Goal: Book appointment/travel/reservation

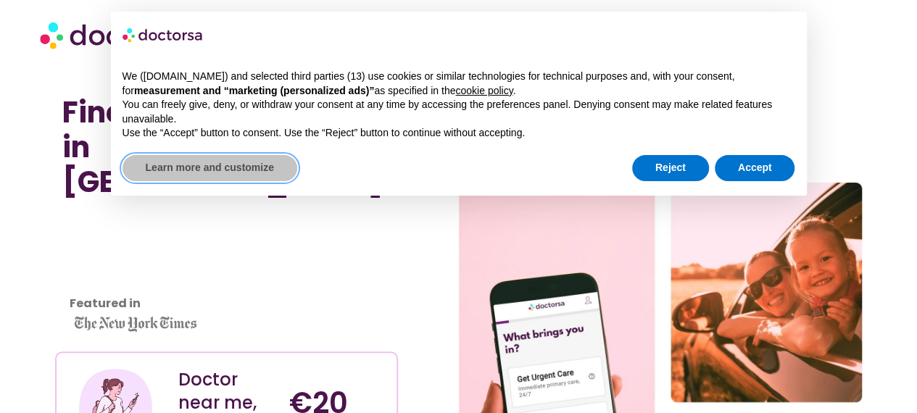
drag, startPoint x: 233, startPoint y: 179, endPoint x: 245, endPoint y: 150, distance: 31.2
click at [245, 150] on div "× We ([DOMAIN_NAME]) and selected third parties (13) use cookies or similar tec…" at bounding box center [459, 104] width 696 height 184
click at [245, 150] on div "We ([DOMAIN_NAME]) and selected third parties (13) use cookies or similar techn…" at bounding box center [459, 105] width 696 height 94
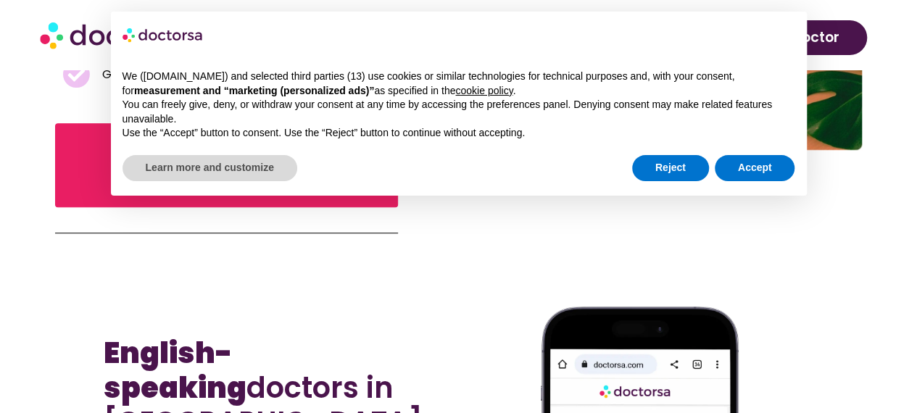
scroll to position [820, 0]
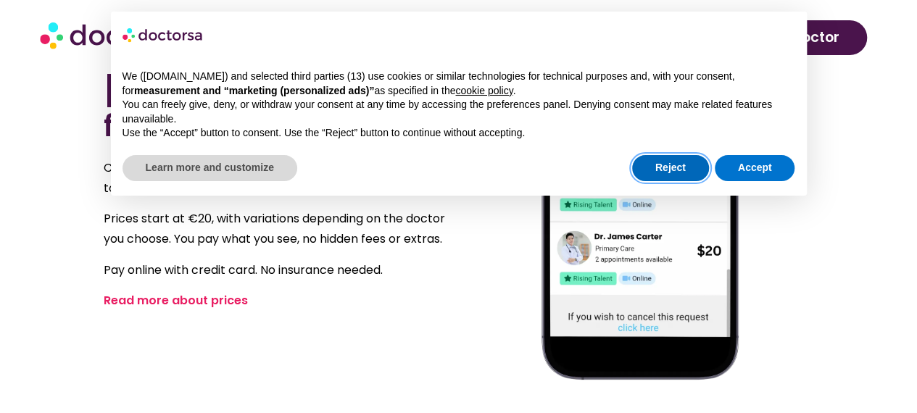
click at [683, 167] on button "Reject" at bounding box center [670, 168] width 77 height 26
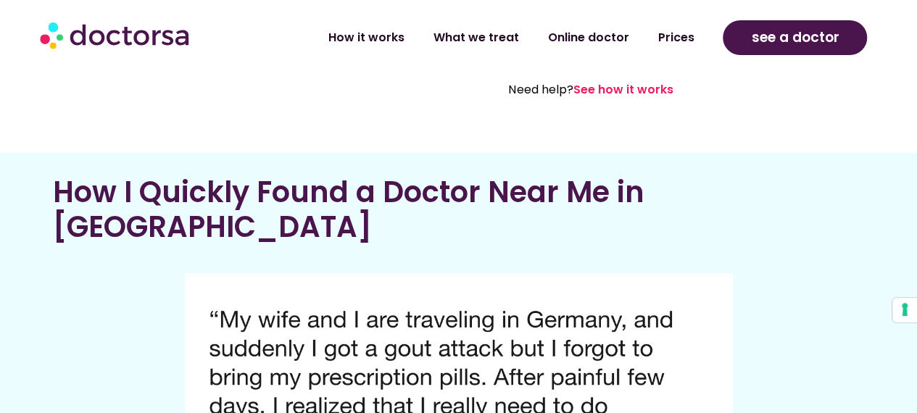
scroll to position [2510, 0]
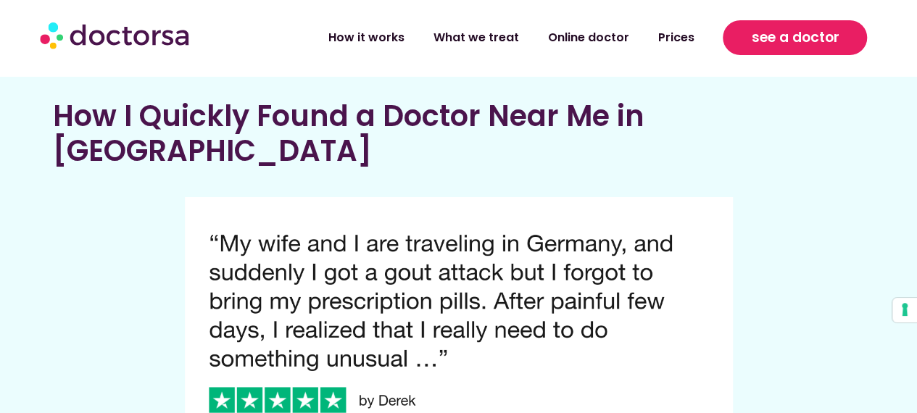
click at [833, 34] on span "see a doctor" at bounding box center [795, 37] width 88 height 23
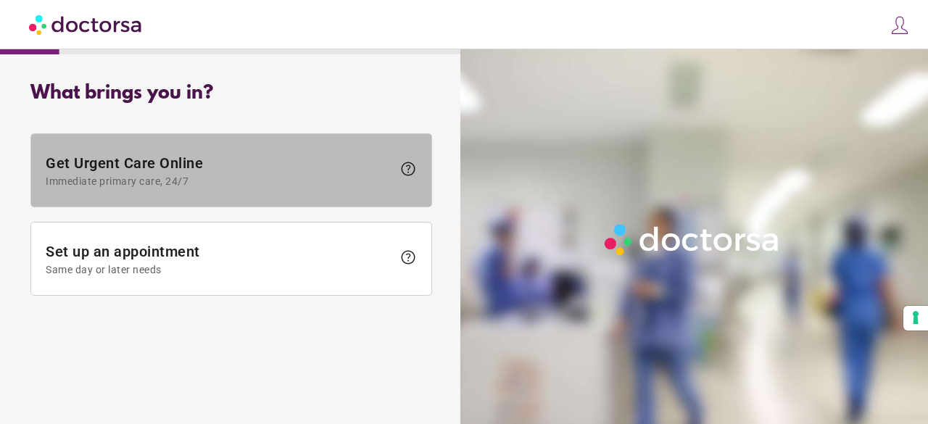
click at [272, 166] on span "Get Urgent Care Online Immediate primary care, 24/7" at bounding box center [219, 170] width 346 height 33
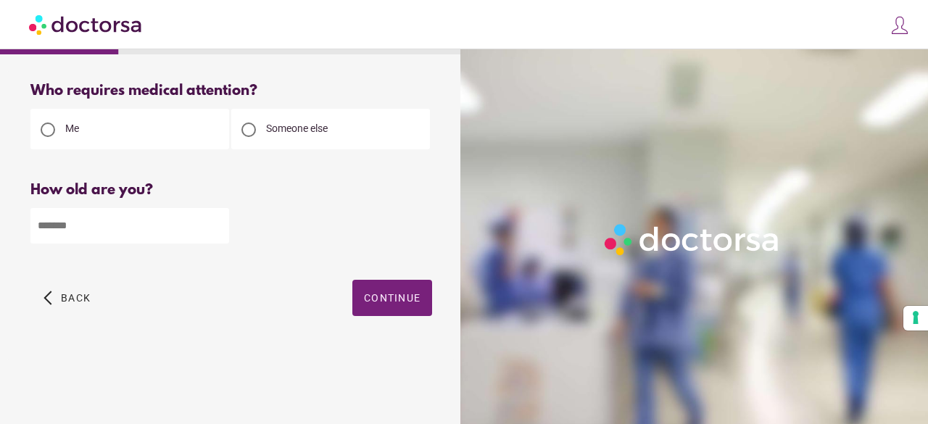
click at [135, 238] on input "number" at bounding box center [129, 226] width 199 height 36
type input "**"
click at [386, 312] on span "button" at bounding box center [392, 298] width 80 height 36
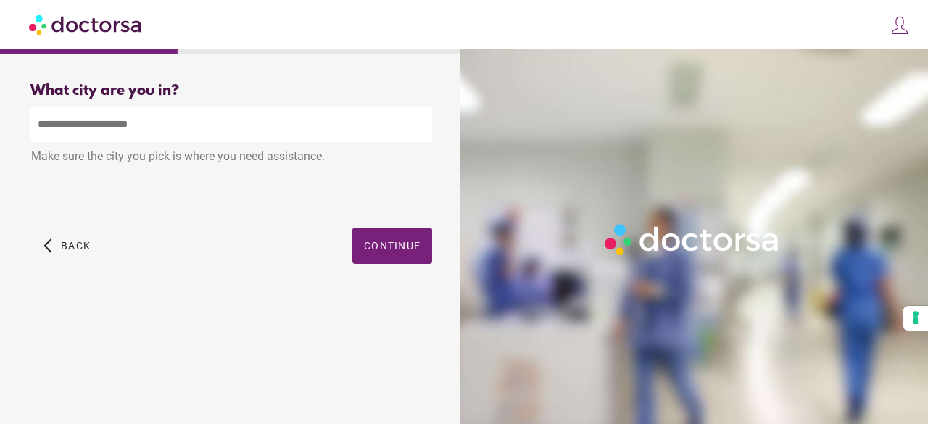
click at [162, 127] on input "text" at bounding box center [230, 125] width 401 height 36
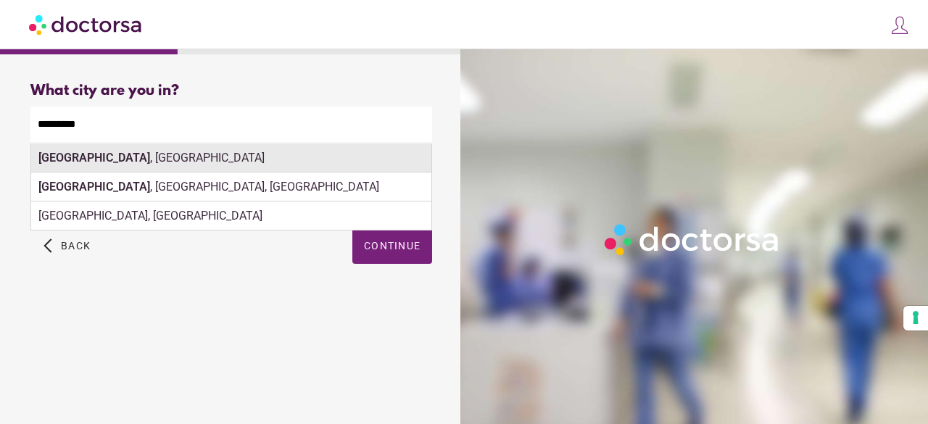
click at [161, 149] on div "[GEOGRAPHIC_DATA] , [GEOGRAPHIC_DATA]" at bounding box center [231, 157] width 400 height 29
type input "**********"
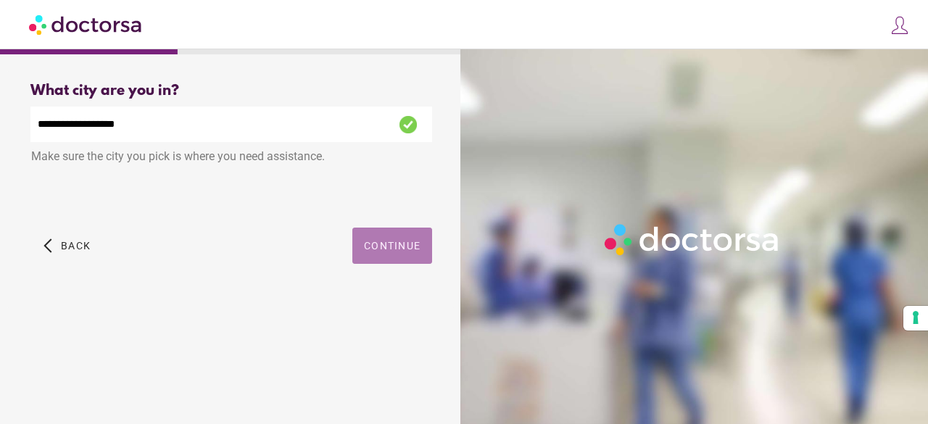
click at [406, 251] on span "Continue" at bounding box center [392, 246] width 57 height 12
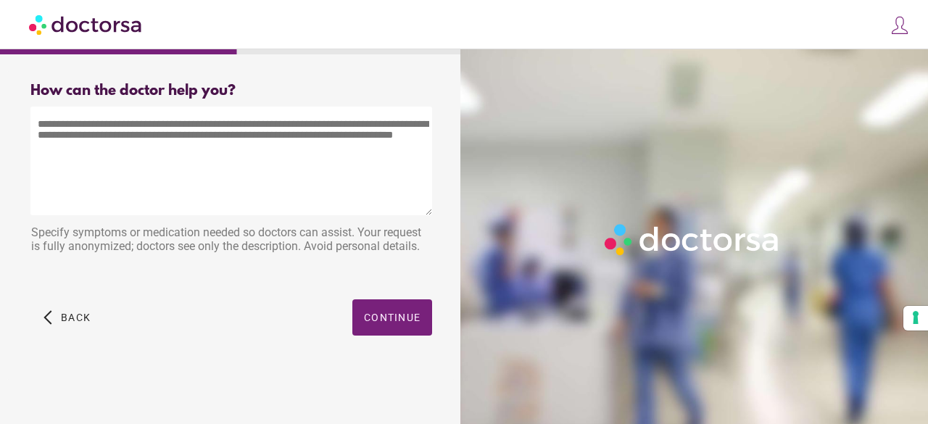
click at [197, 187] on textarea at bounding box center [230, 161] width 401 height 109
type textarea "*"
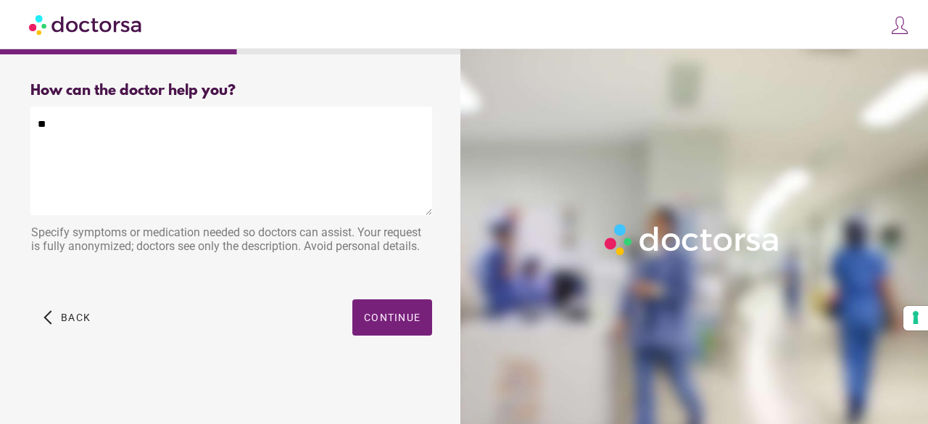
type textarea "*"
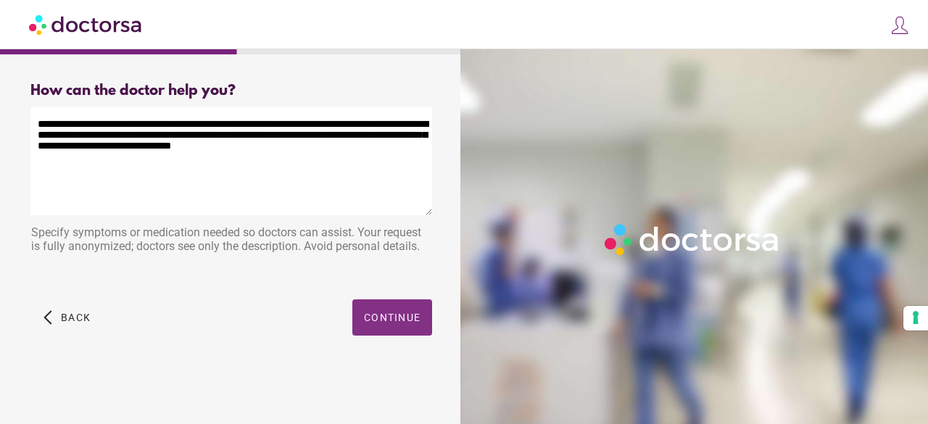
type textarea "**********"
click at [395, 313] on span "Continue" at bounding box center [392, 318] width 57 height 12
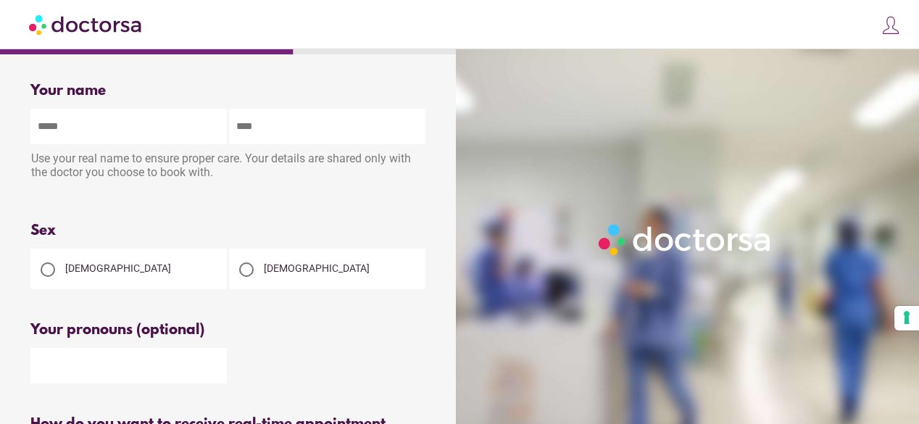
click at [135, 140] on input "text" at bounding box center [128, 127] width 196 height 36
type input "*"
type input "*****"
click at [250, 136] on input "text" at bounding box center [327, 127] width 196 height 36
type input "*****"
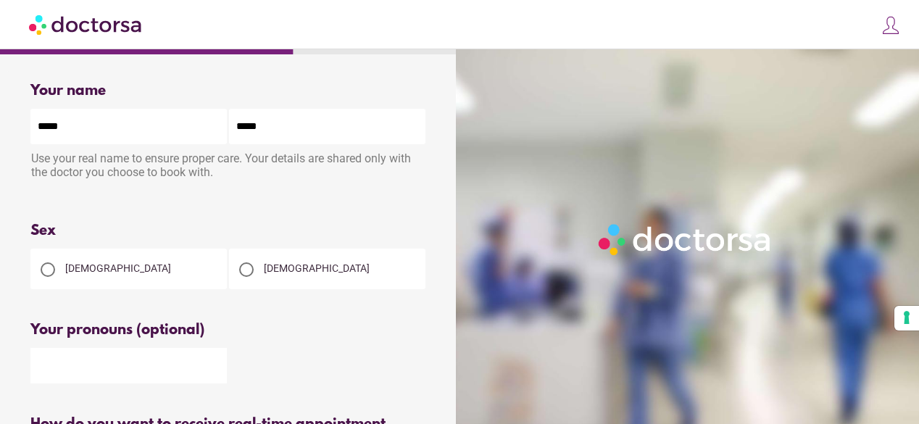
click at [103, 267] on div "Female" at bounding box center [128, 269] width 196 height 41
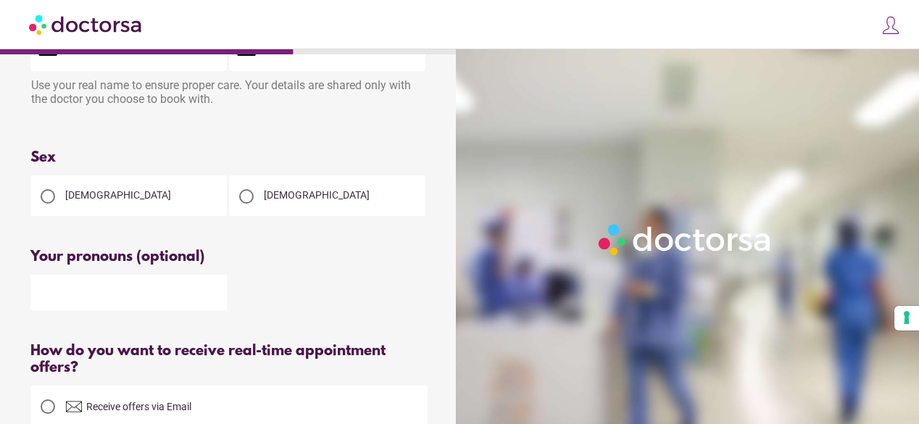
scroll to position [72, 0]
click at [43, 202] on div at bounding box center [48, 197] width 14 height 14
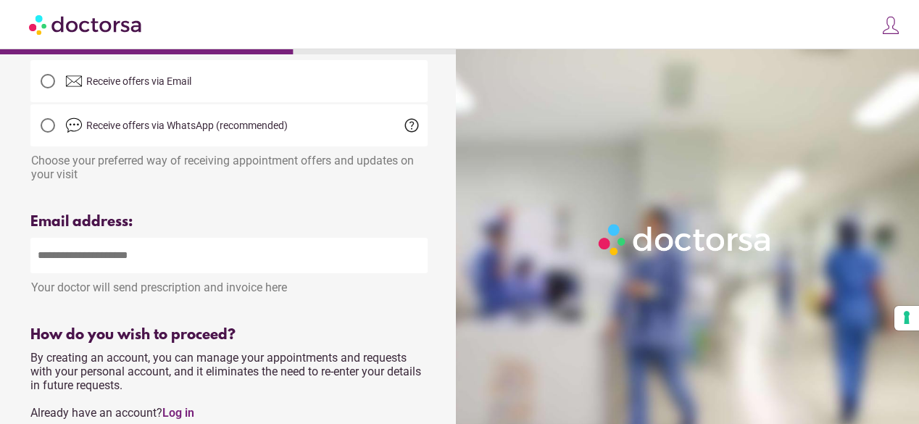
scroll to position [398, 0]
click at [49, 127] on div at bounding box center [48, 126] width 14 height 14
click at [180, 257] on input "email" at bounding box center [228, 256] width 397 height 36
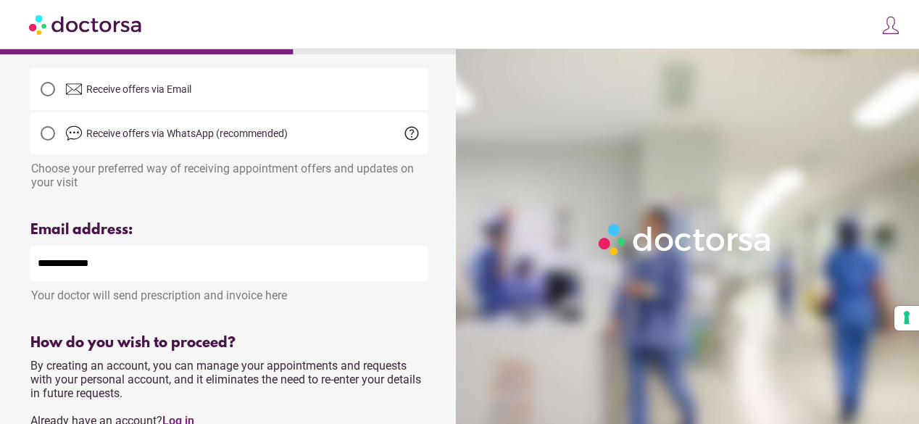
scroll to position [391, 0]
paste input "*"
click at [90, 267] on input "**********" at bounding box center [228, 263] width 397 height 36
click at [159, 265] on input "**********" at bounding box center [228, 263] width 397 height 36
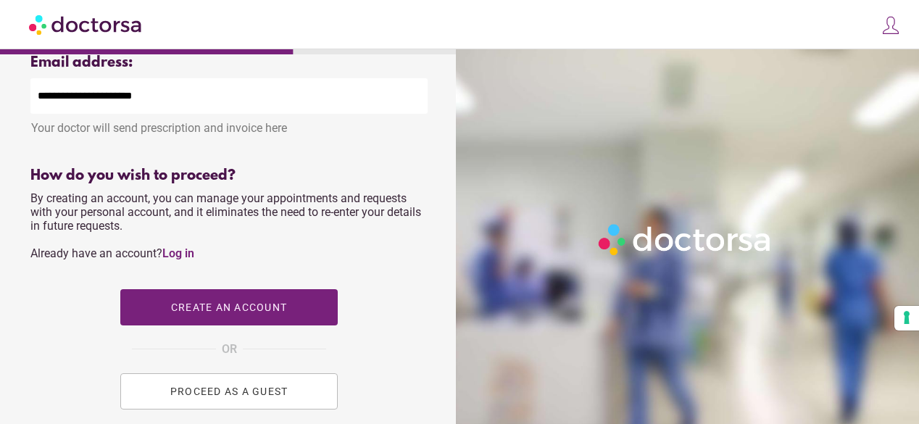
scroll to position [559, 0]
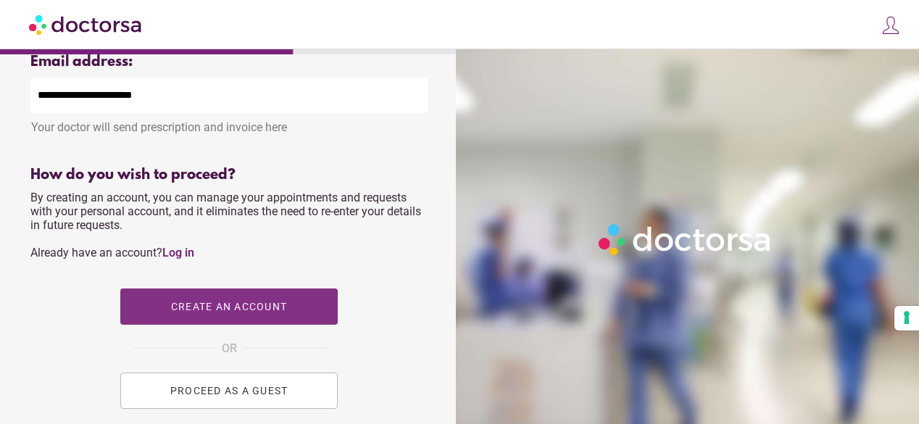
type input "**********"
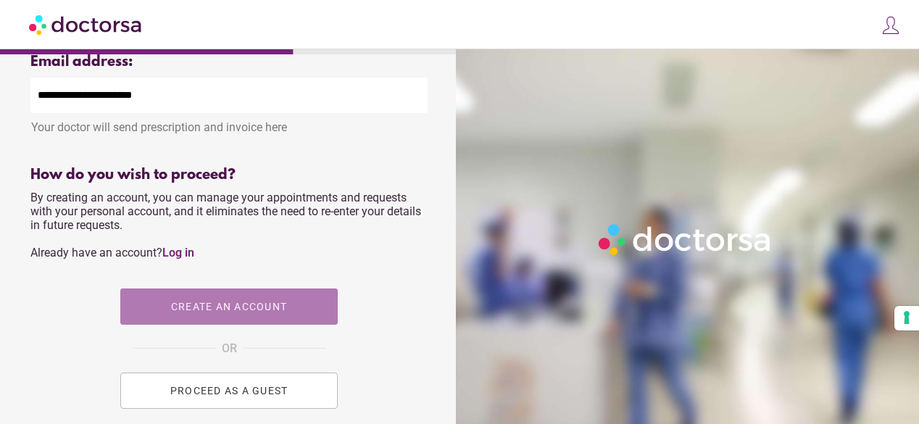
click at [206, 300] on span "button" at bounding box center [228, 306] width 217 height 36
type input "**********"
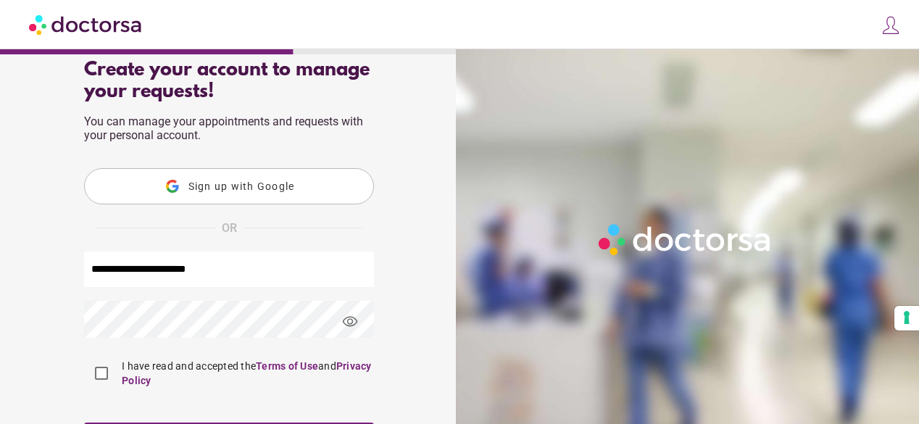
scroll to position [121, 0]
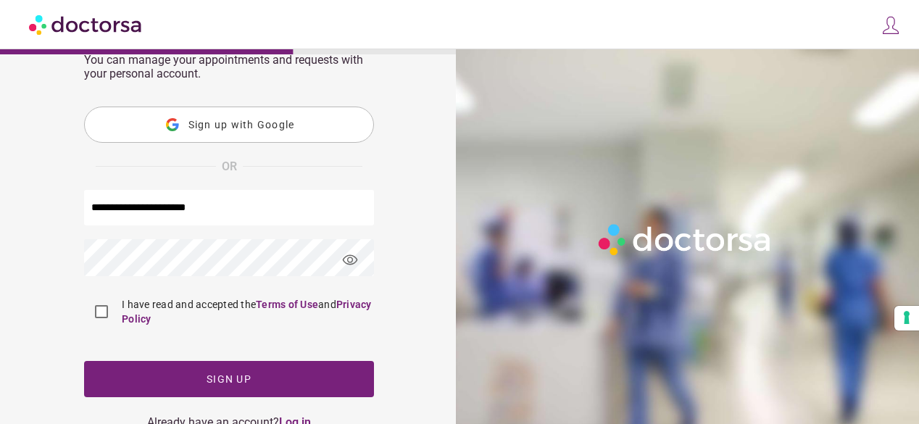
click at [357, 264] on span "visibility" at bounding box center [349, 260] width 39 height 39
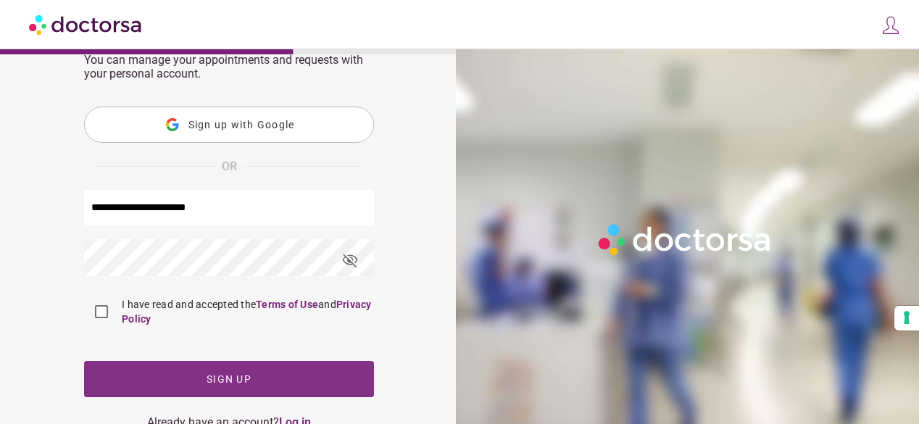
click at [236, 382] on span "Sign up" at bounding box center [229, 379] width 45 height 12
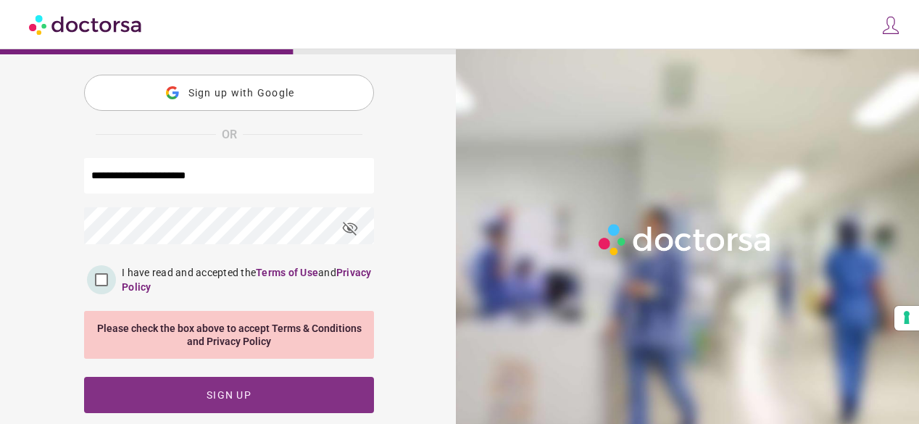
scroll to position [197, 0]
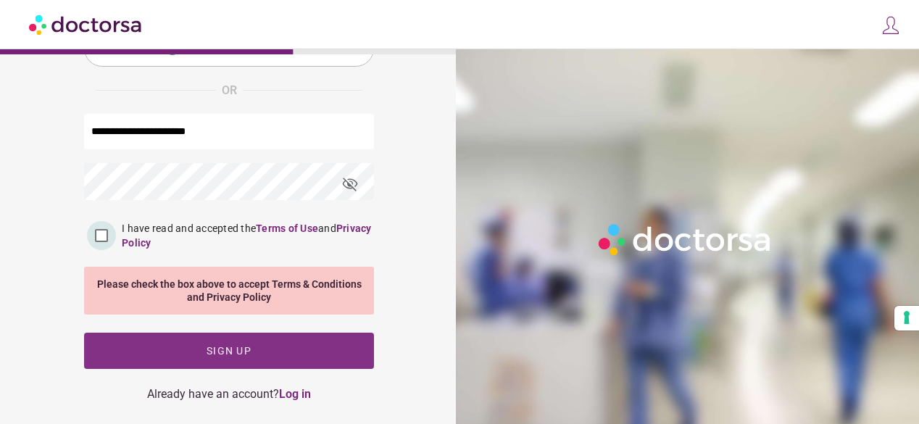
click at [229, 350] on span "Sign up" at bounding box center [229, 351] width 45 height 12
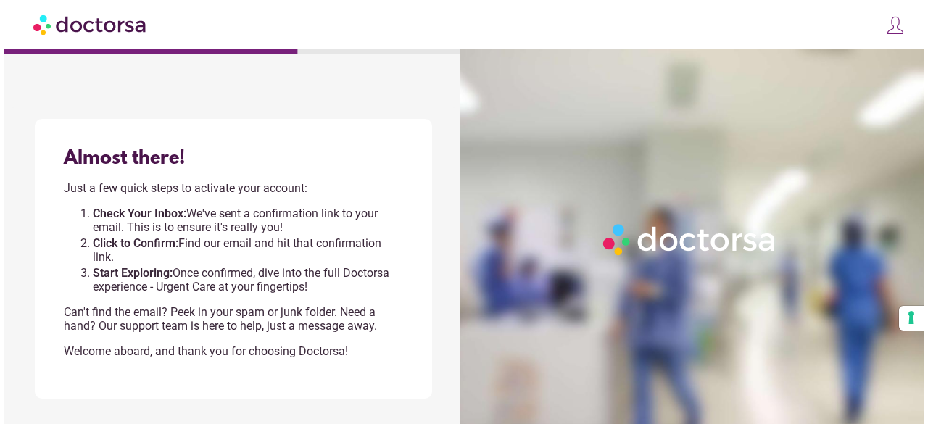
scroll to position [0, 0]
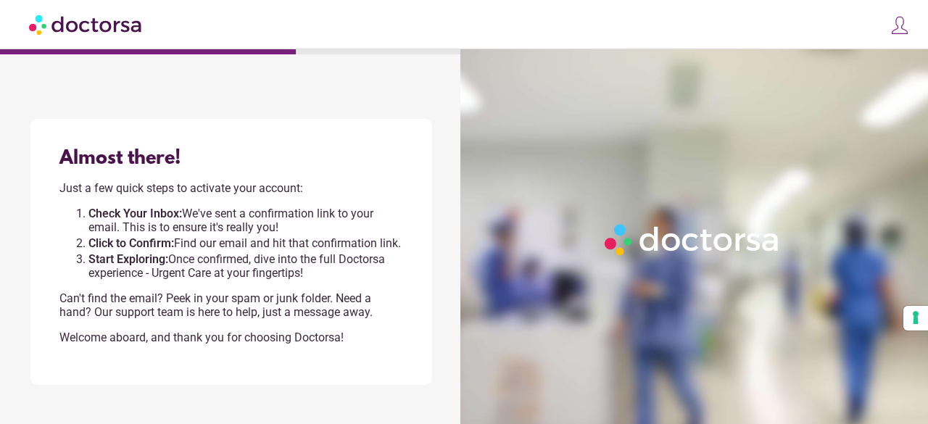
drag, startPoint x: 314, startPoint y: 288, endPoint x: 52, endPoint y: 192, distance: 278.6
click at [52, 192] on div "Almost there! Just a few quick steps to activate your account: Check Your Inbox…" at bounding box center [230, 252] width 401 height 266
copy div "Just a few quick steps to activate your account: Check Your Inbox: We've sent a…"
click at [899, 36] on span at bounding box center [896, 28] width 28 height 28
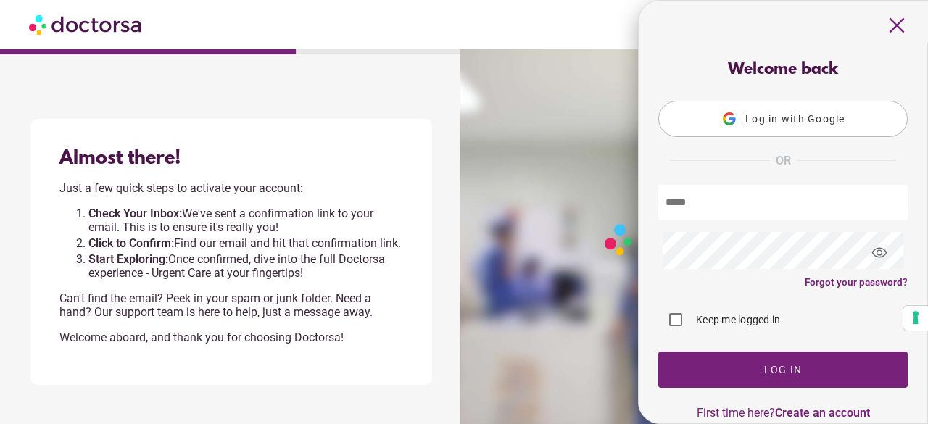
click at [516, 275] on div at bounding box center [696, 261] width 473 height 424
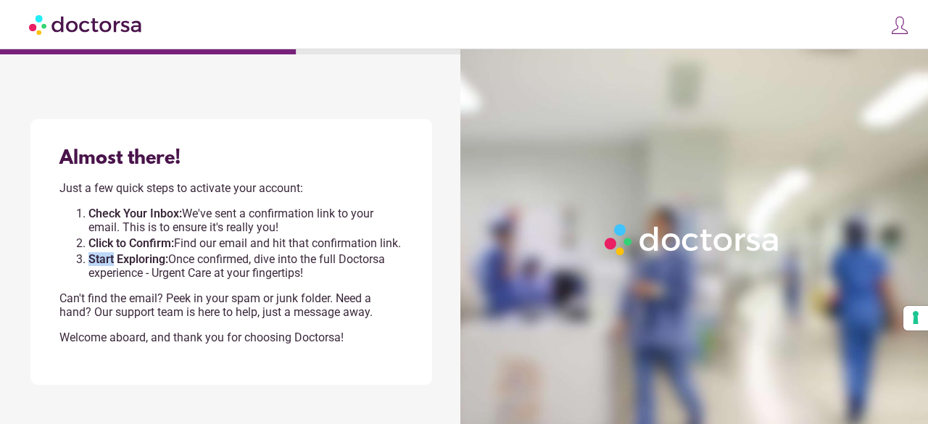
click at [104, 266] on strong "Start Exploring:" at bounding box center [128, 259] width 80 height 14
click at [913, 306] on button "Your consent preferences for tracking technologies" at bounding box center [915, 318] width 25 height 25
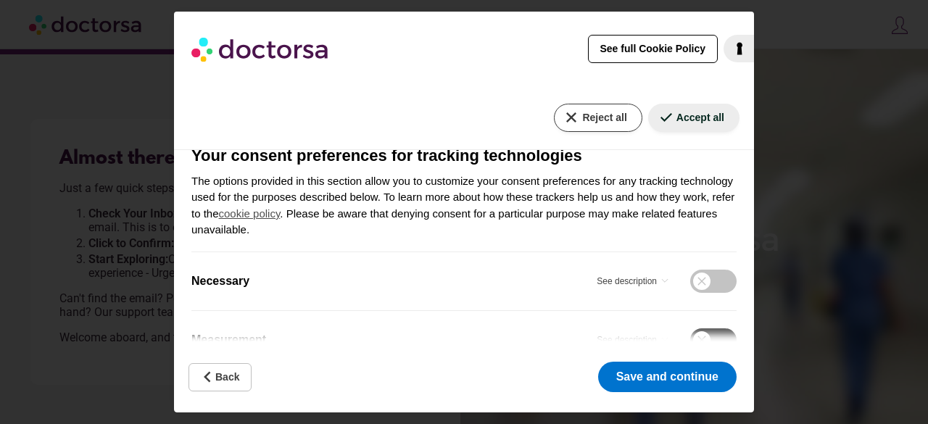
scroll to position [181, 0]
click at [868, 193] on div "See full Cookie Policy Cookie Policy Your Privacy Choices In this panel you can…" at bounding box center [464, 212] width 928 height 424
click at [213, 388] on button "Back" at bounding box center [219, 377] width 63 height 28
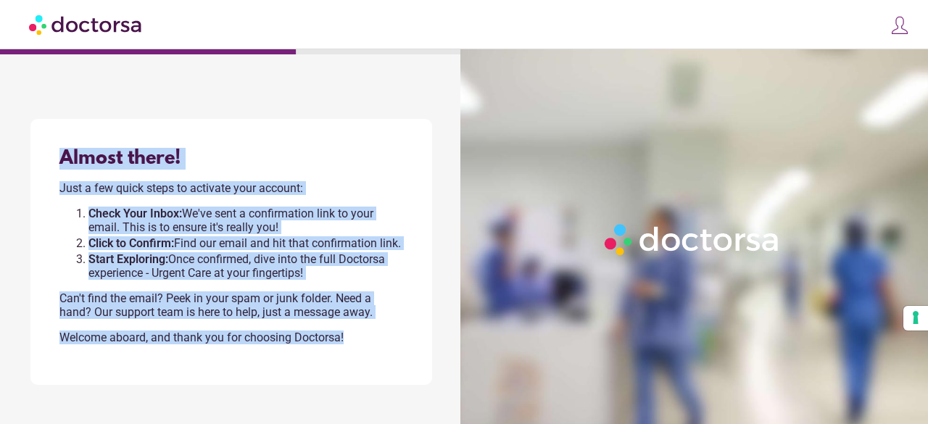
drag, startPoint x: 349, startPoint y: 350, endPoint x: 5, endPoint y: 155, distance: 395.6
click at [5, 155] on div "What brings you in? Get Urgent Care Online Immediate primary care, 24/7 help Se…" at bounding box center [464, 198] width 928 height 396
